Goal: Task Accomplishment & Management: Complete application form

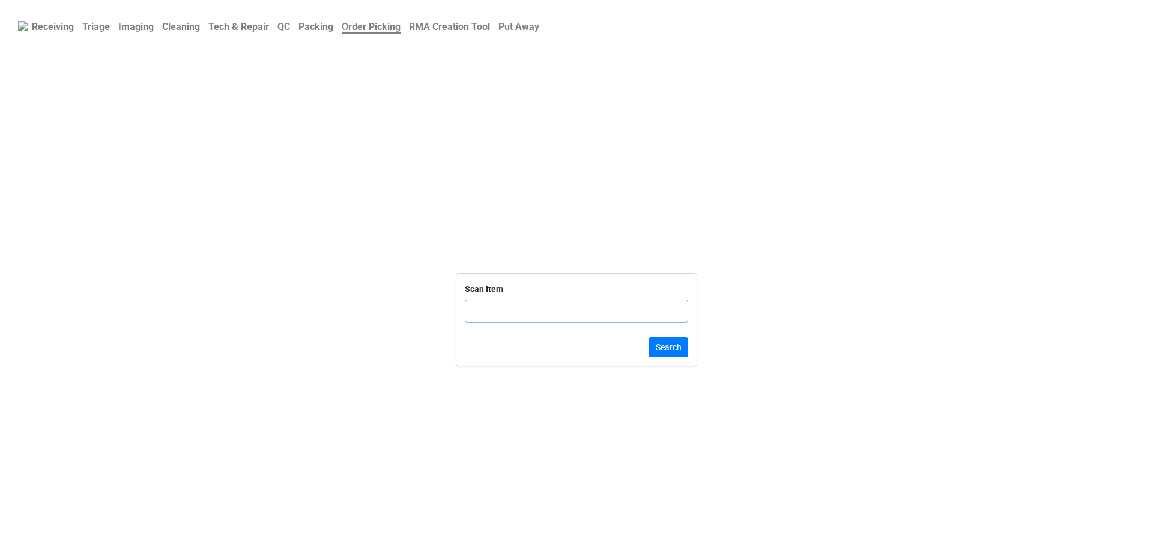
click at [574, 319] on input "text" at bounding box center [576, 311] width 223 height 23
click button "Search" at bounding box center [668, 347] width 40 height 20
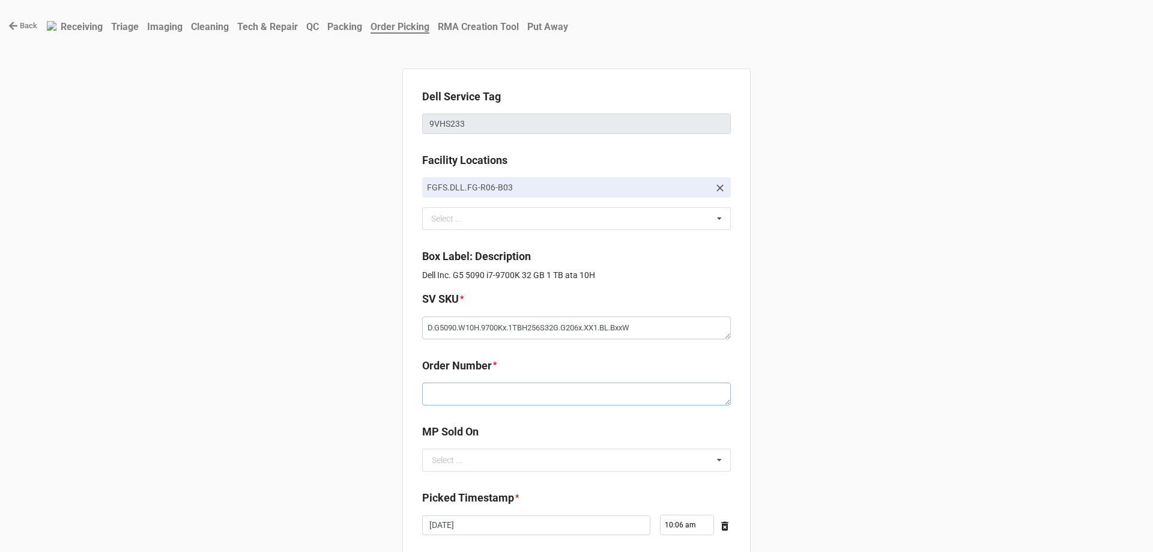
click at [574, 396] on textarea at bounding box center [576, 393] width 309 height 23
paste textarea "5034097"
type textarea "x"
type textarea "5034097"
click at [510, 463] on input "text" at bounding box center [576, 460] width 307 height 22
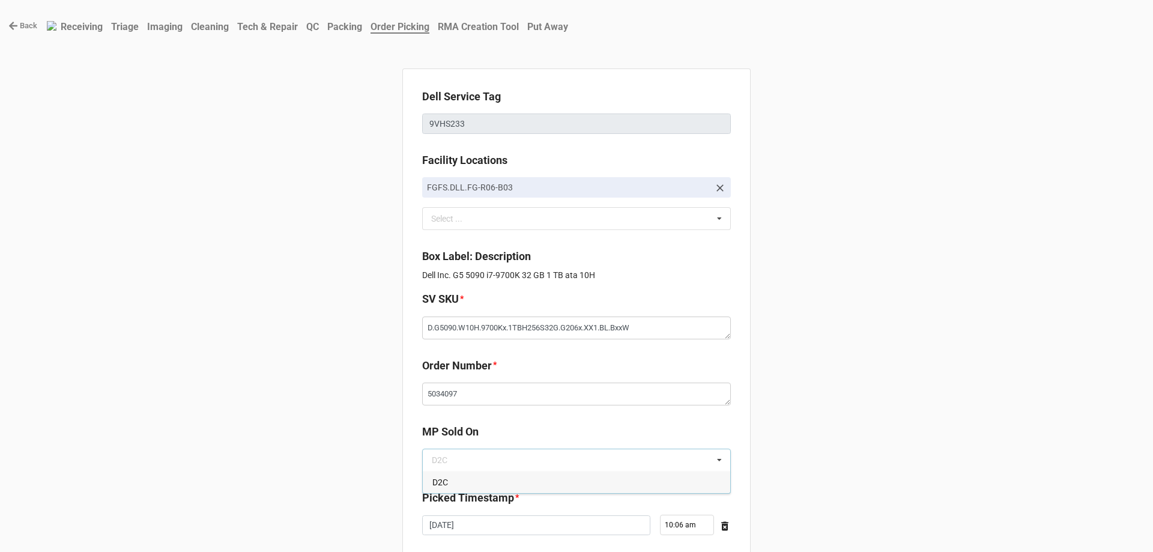
click at [439, 483] on span "D2C" at bounding box center [440, 482] width 16 height 10
type textarea "x"
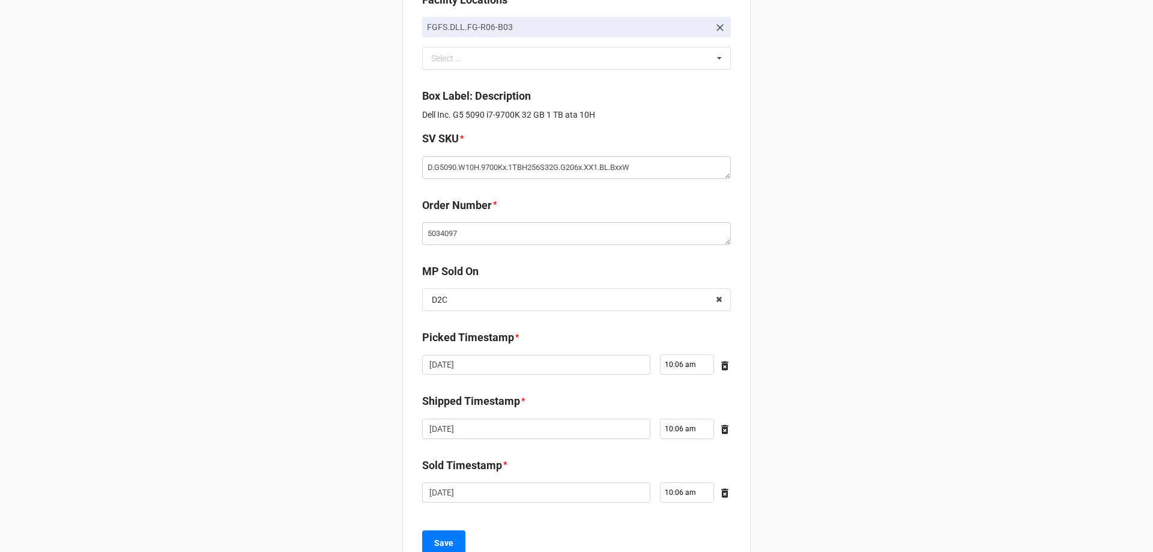
scroll to position [180, 0]
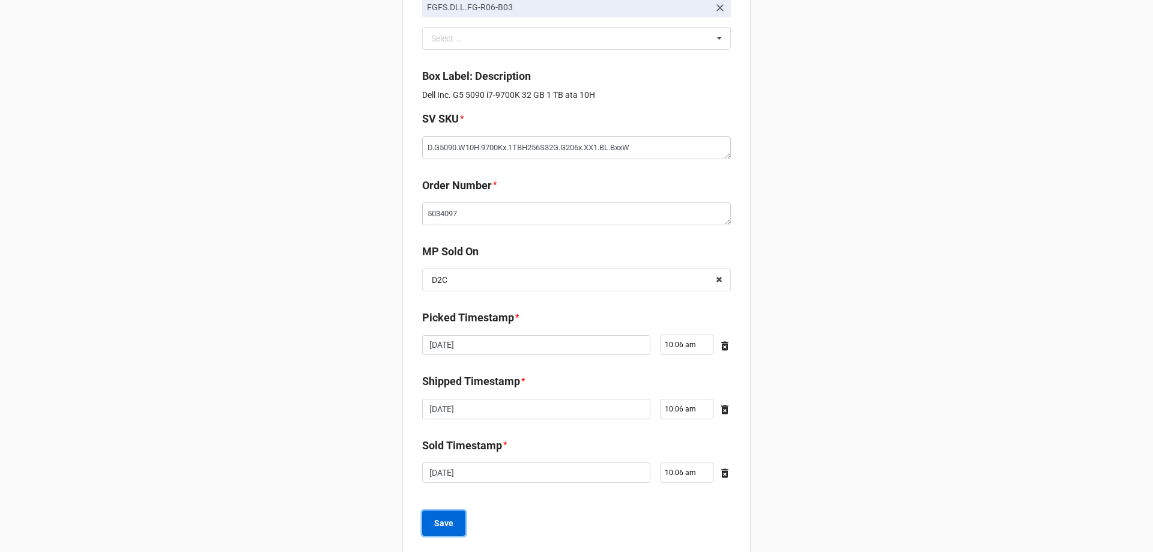
click at [435, 523] on b "Save" at bounding box center [443, 523] width 19 height 13
